Goal: Communication & Community: Participate in discussion

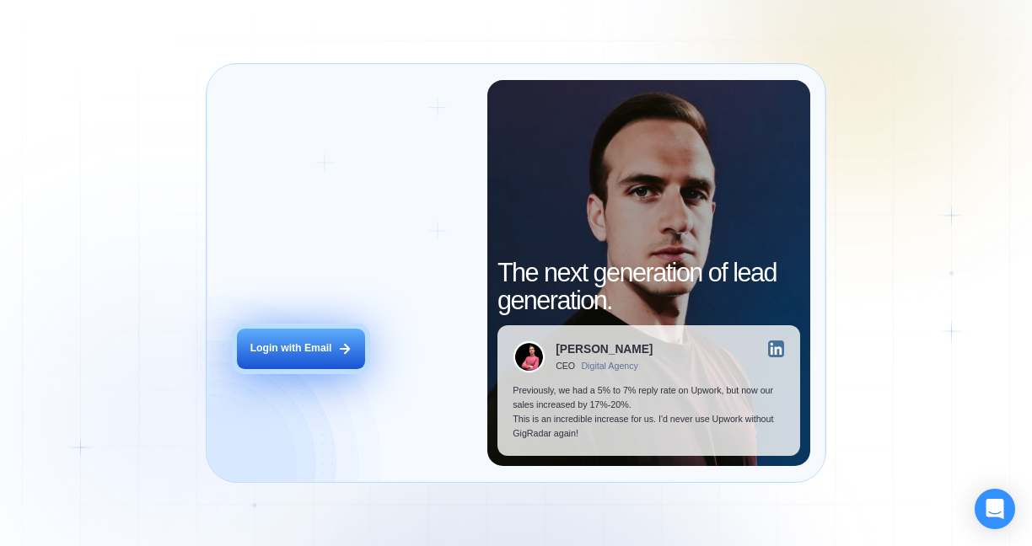
click at [321, 347] on div "Login with Email" at bounding box center [291, 349] width 82 height 14
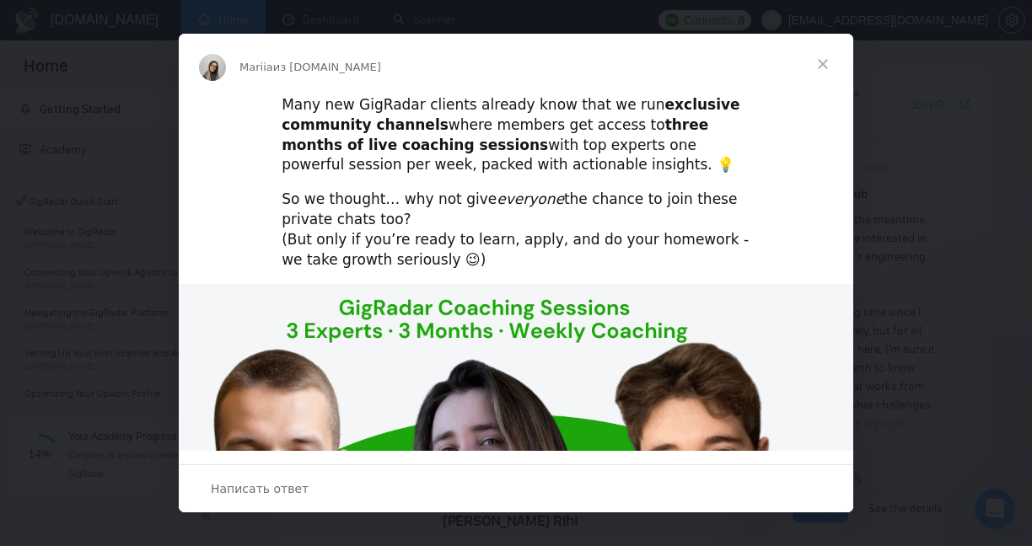
drag, startPoint x: 820, startPoint y: 62, endPoint x: 790, endPoint y: 164, distance: 106.5
click at [790, 164] on div "Mariia из [DOMAIN_NAME] Many new GigRadar clients already know that we run excl…" at bounding box center [516, 273] width 675 height 479
click at [740, 197] on div "So we thought… why not give everyone the chance to join these private chats too…" at bounding box center [516, 230] width 469 height 80
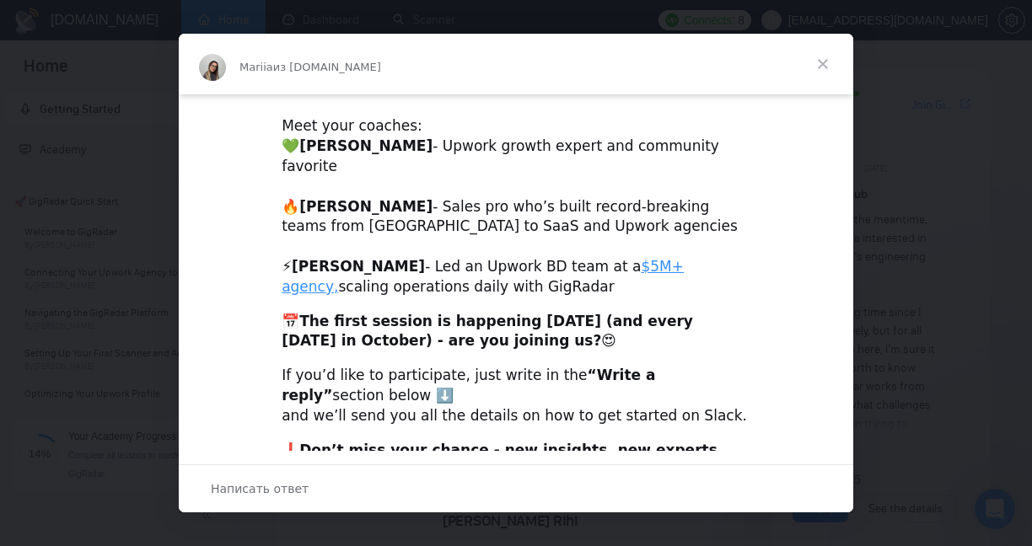
scroll to position [572, 0]
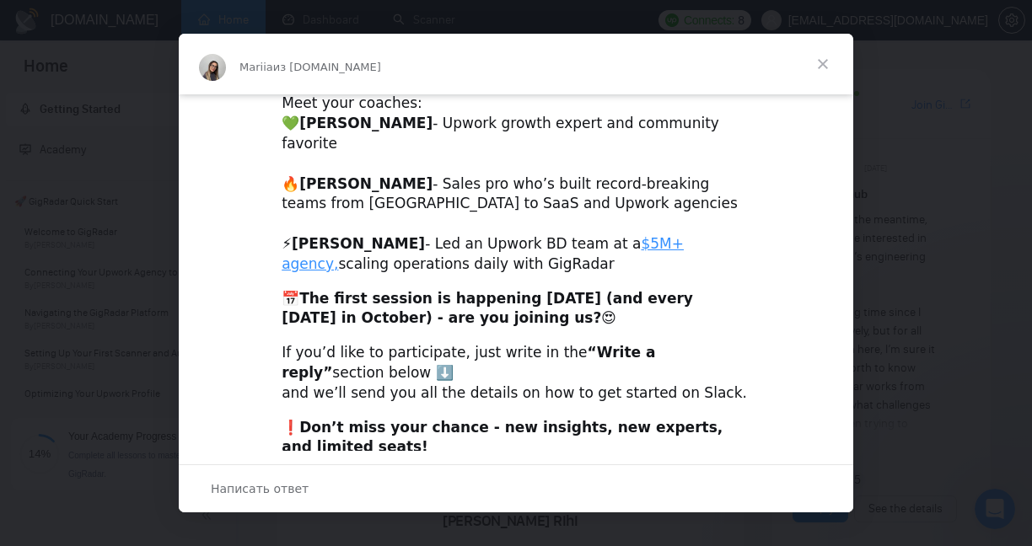
click at [261, 486] on span "Написать ответ" at bounding box center [260, 489] width 98 height 22
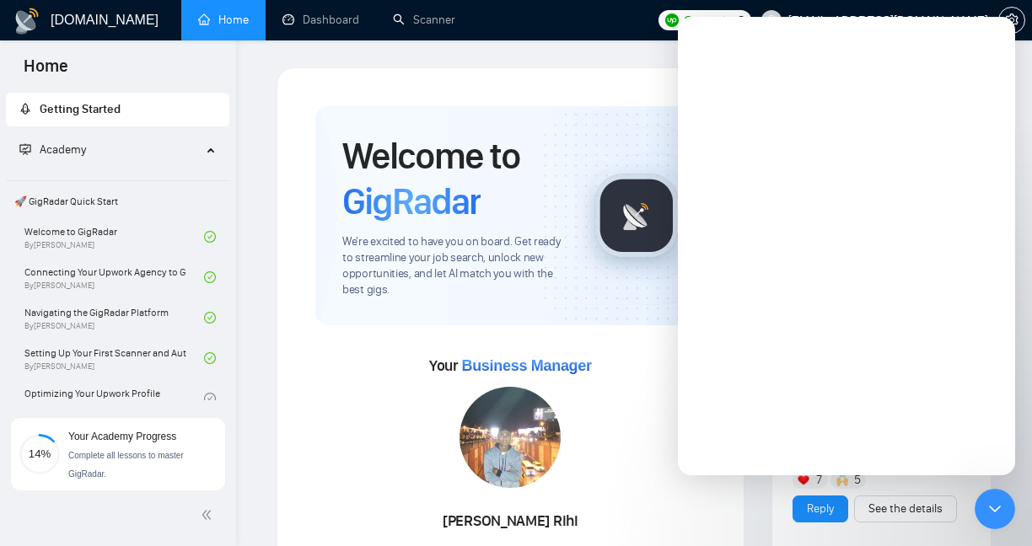
scroll to position [0, 0]
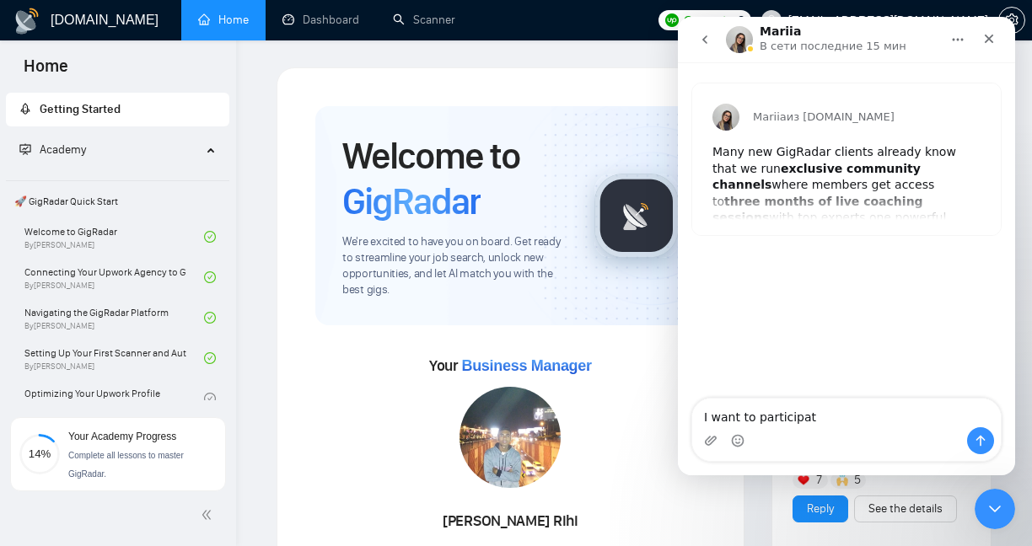
type textarea "I want to participate"
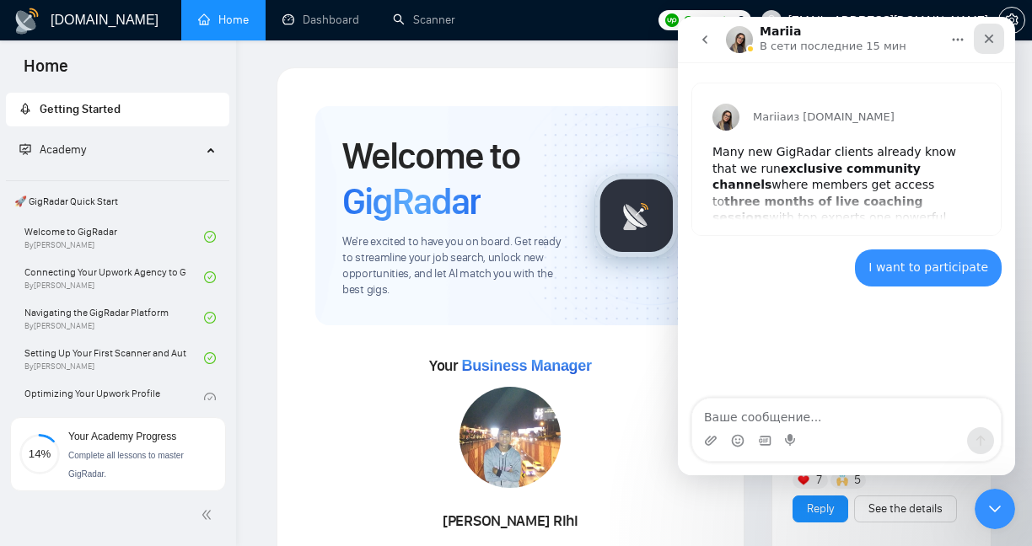
click at [987, 42] on icon "Закрыть" at bounding box center [988, 38] width 13 height 13
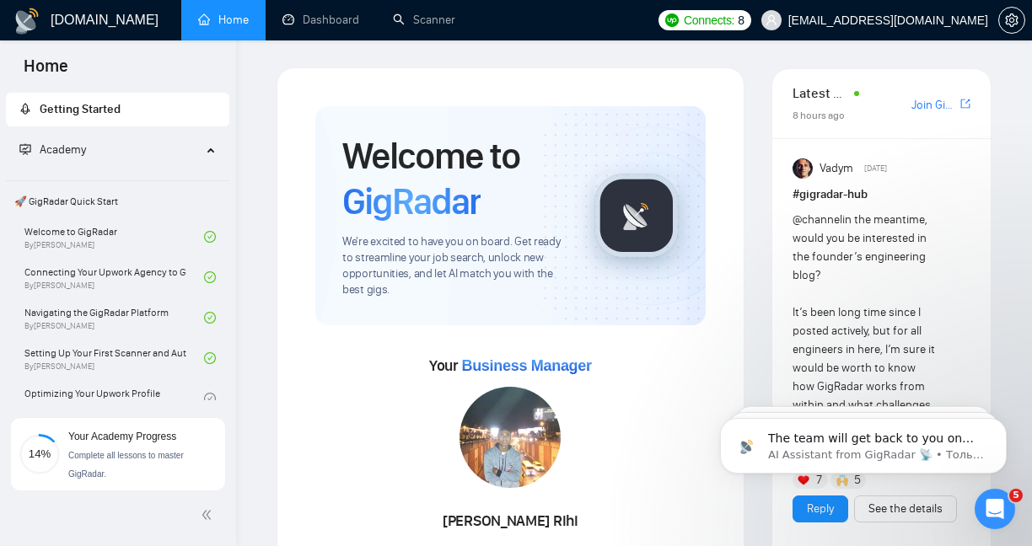
scroll to position [70, 0]
click at [428, 18] on link "Scanner" at bounding box center [424, 20] width 62 height 14
